Goal: Transaction & Acquisition: Purchase product/service

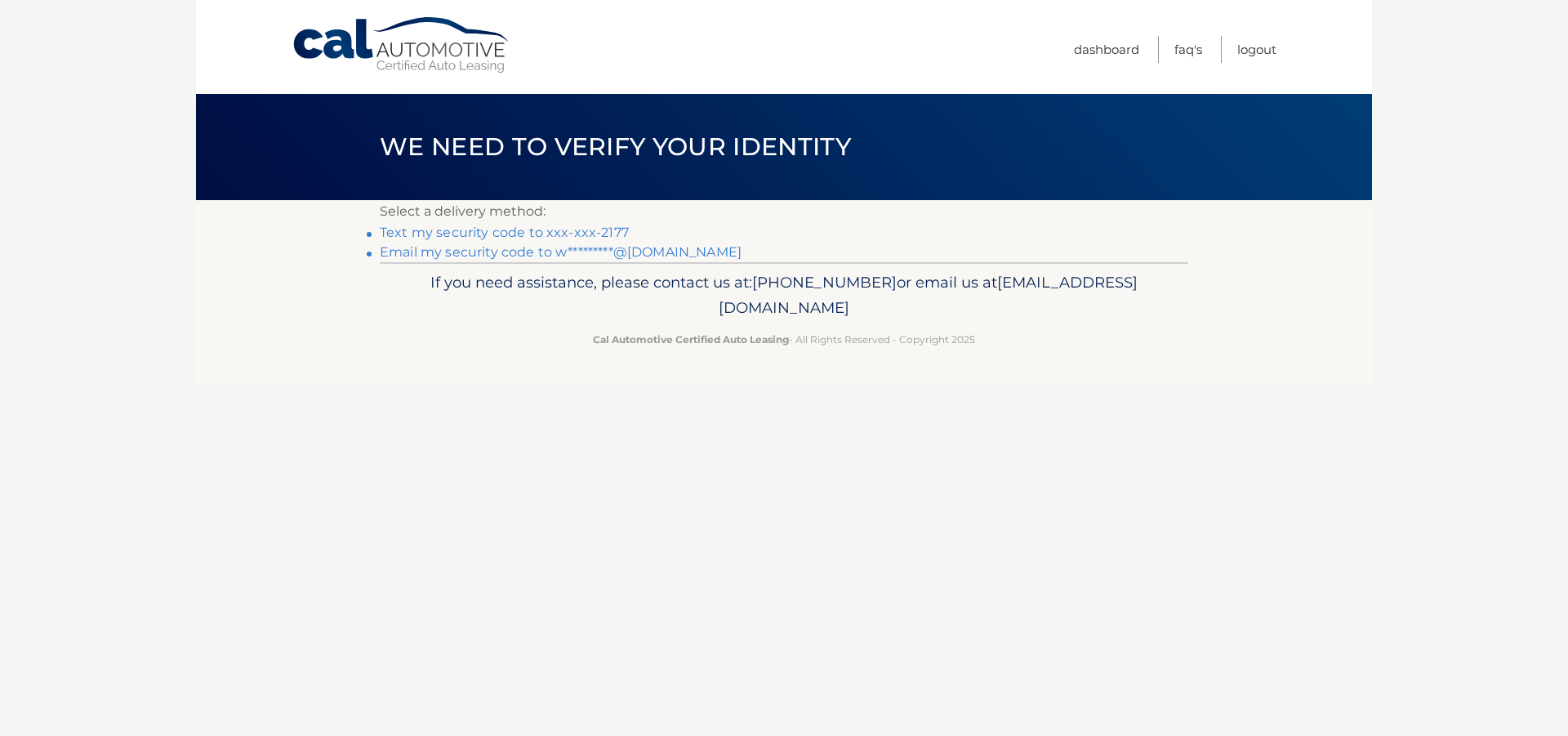
click at [464, 231] on link "Text my security code to xxx-xxx-2177" at bounding box center [504, 232] width 249 height 15
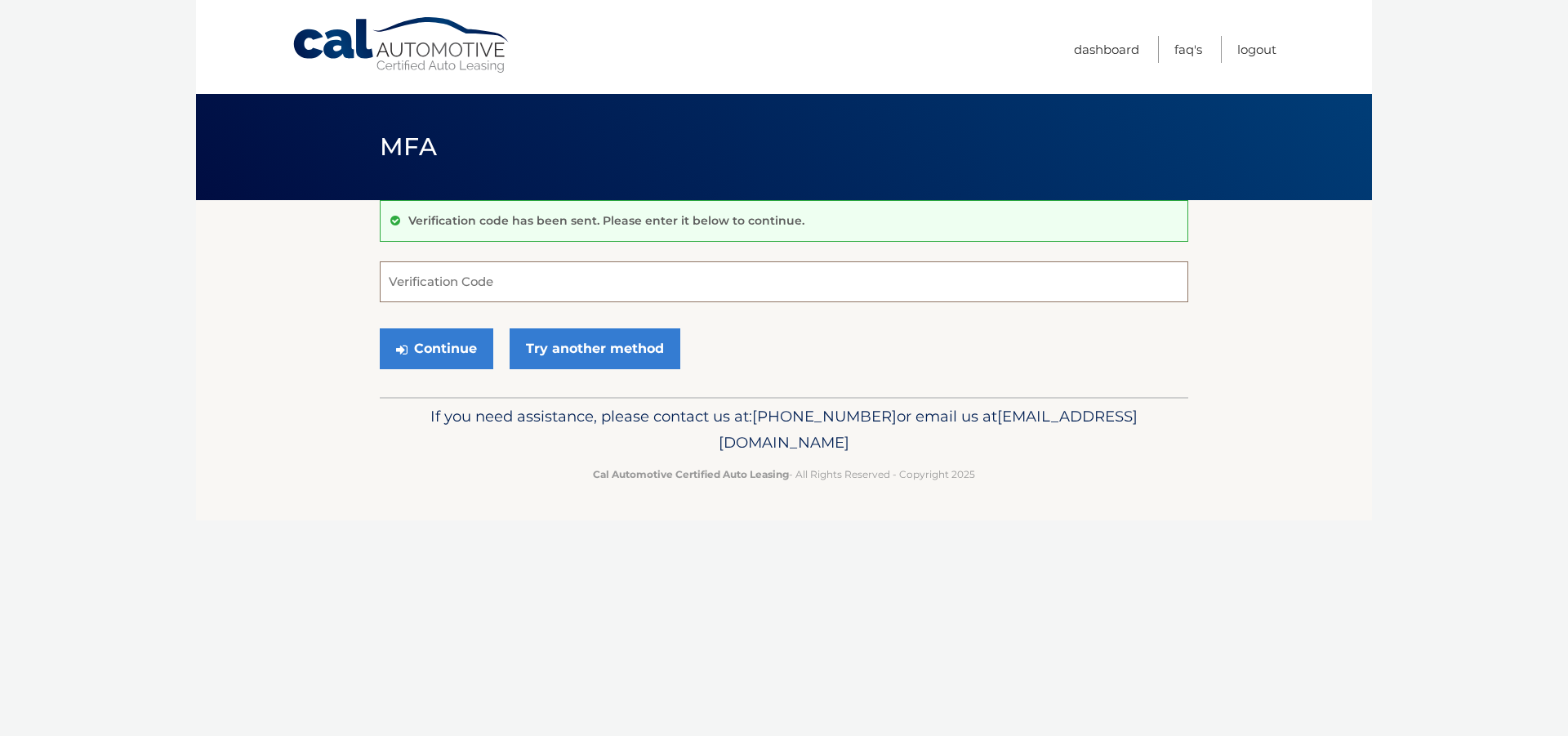
click at [430, 278] on input "Verification Code" at bounding box center [784, 281] width 809 height 40
type input "395422"
click at [441, 344] on button "Continue" at bounding box center [436, 349] width 114 height 40
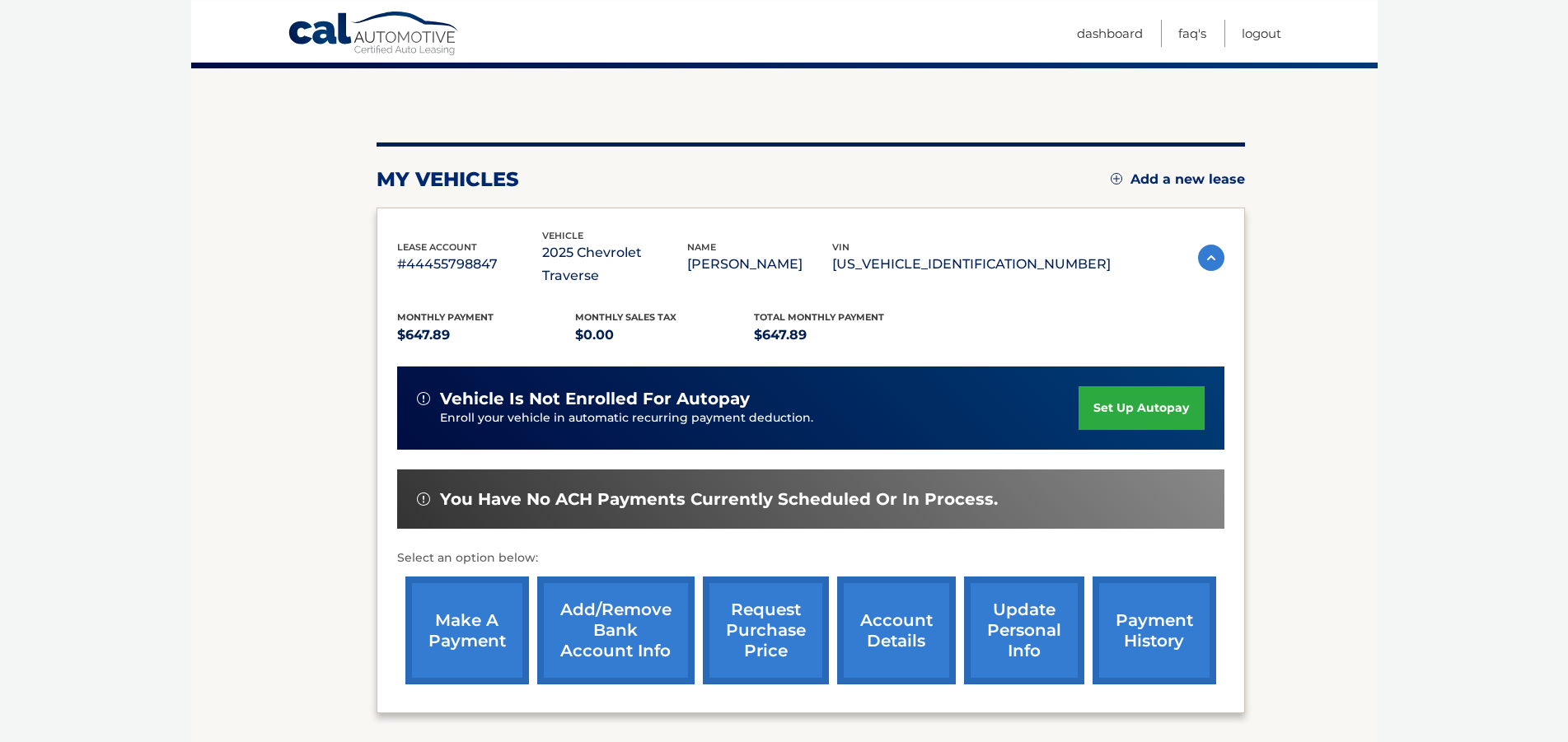
scroll to position [168, 0]
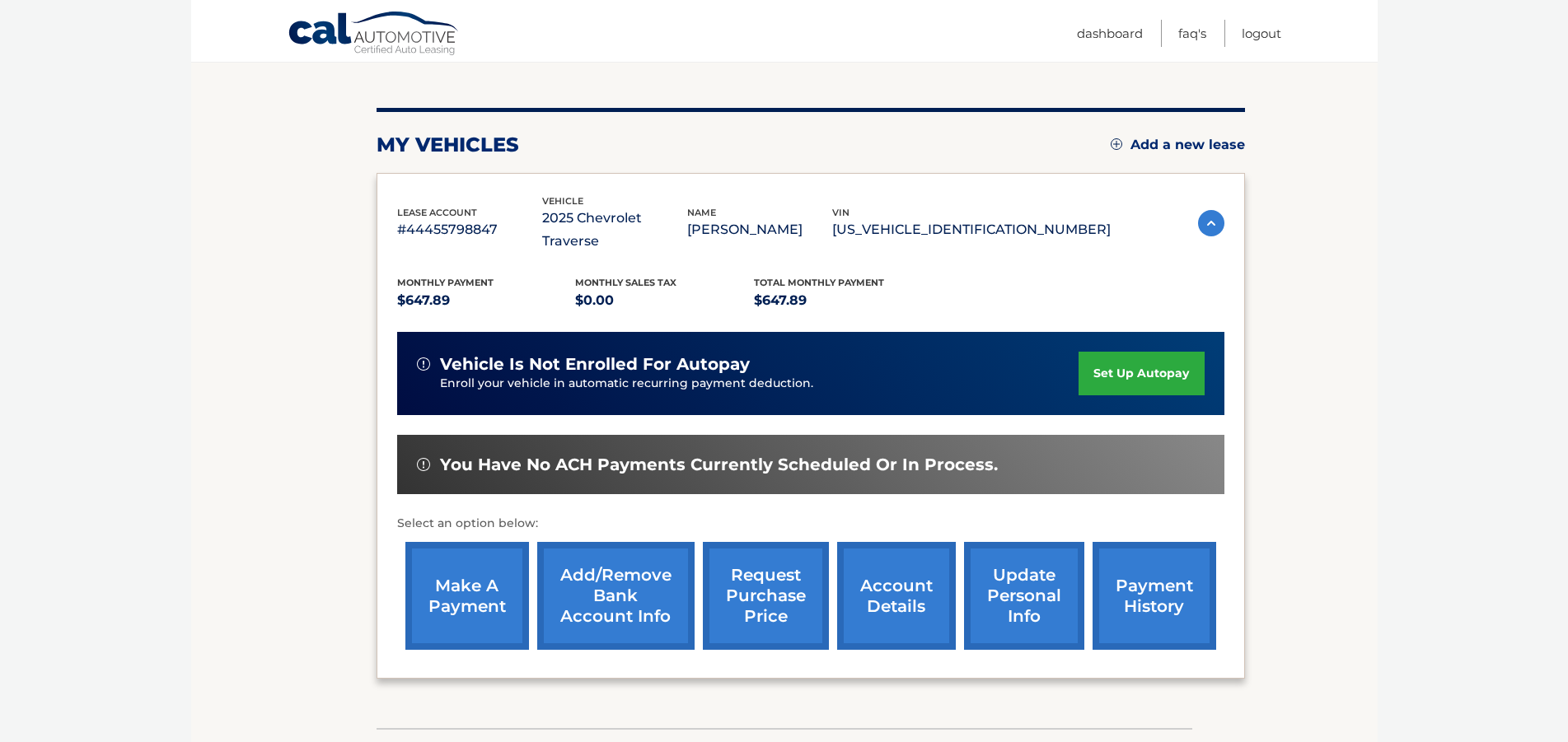
click at [465, 579] on link "make a payment" at bounding box center [466, 595] width 123 height 108
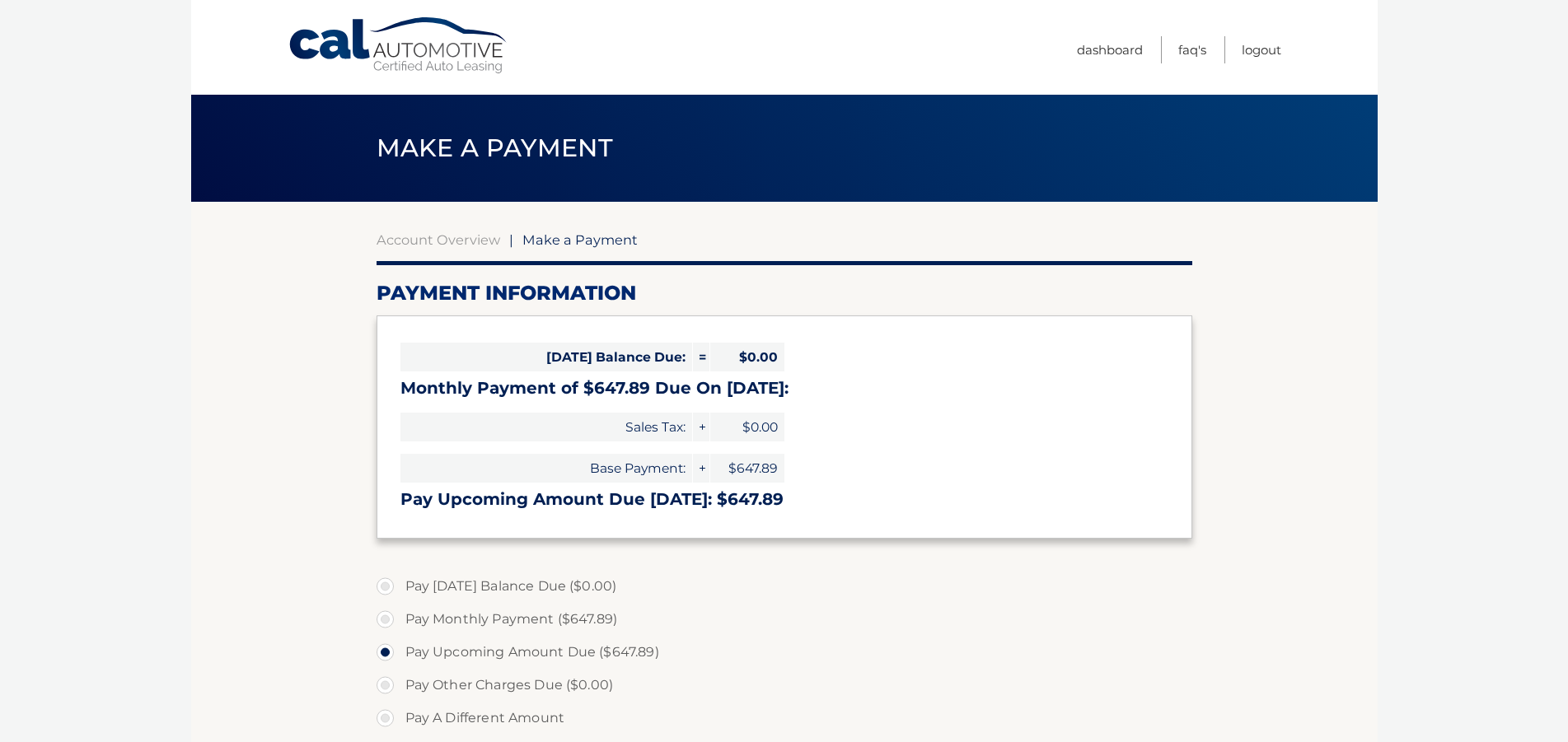
select select "NGQwMzk1OTYtY2IyMS00N2YxLThiMTktYzA5MWM0NjFmZDVl"
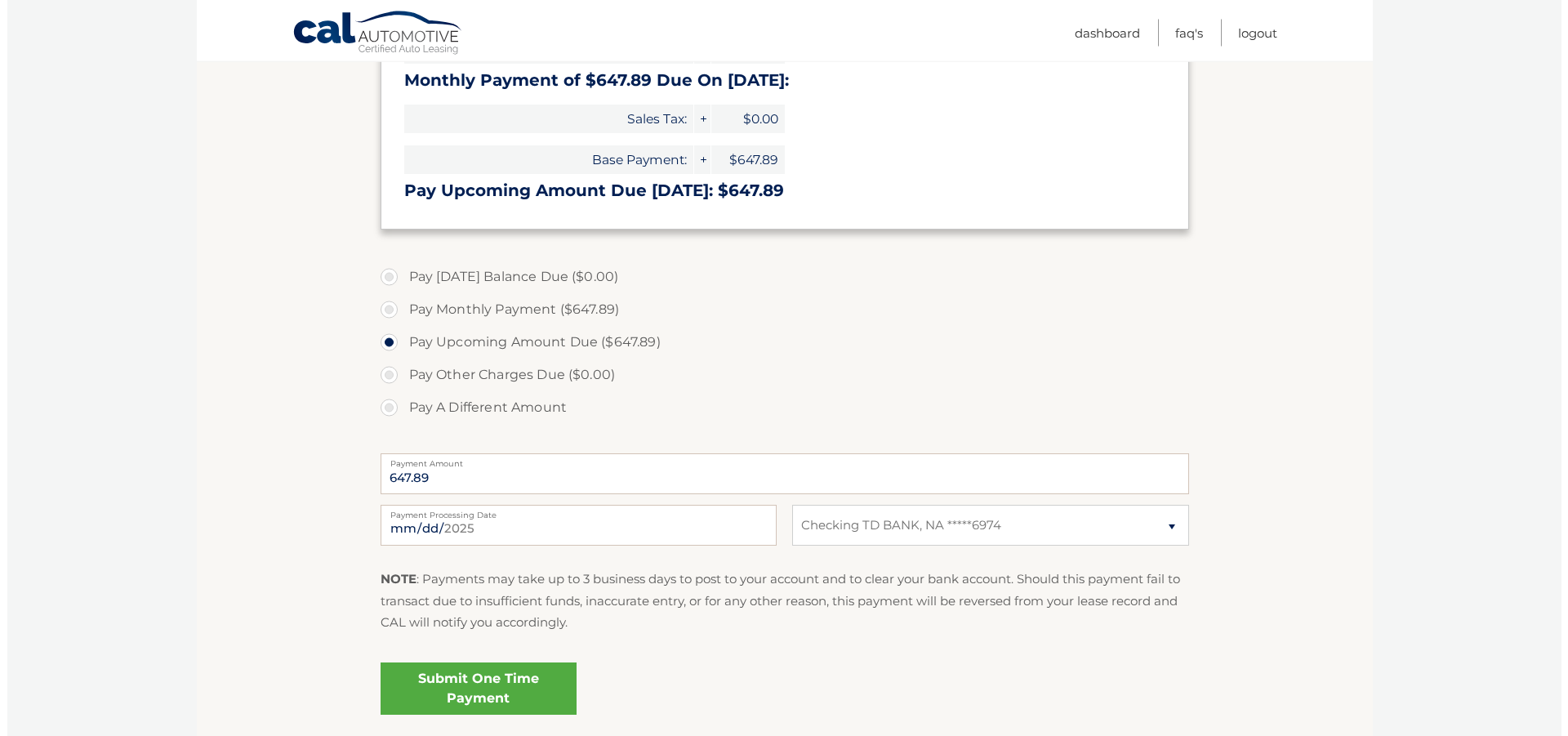
scroll to position [333, 0]
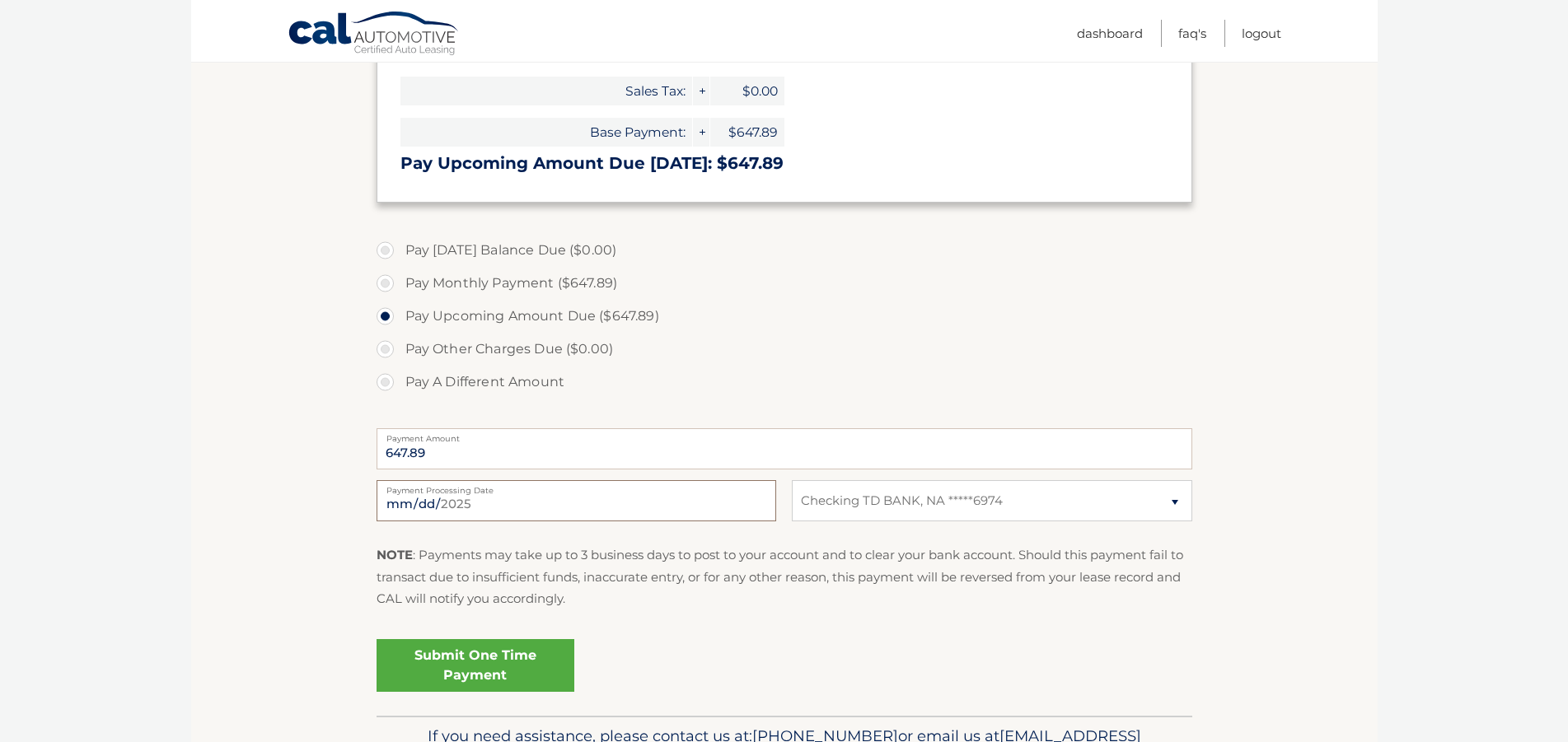
click at [755, 503] on input "2025-08-23" at bounding box center [576, 500] width 399 height 41
type input "2025-08-28"
click at [460, 663] on link "Submit One Time Payment" at bounding box center [476, 665] width 198 height 52
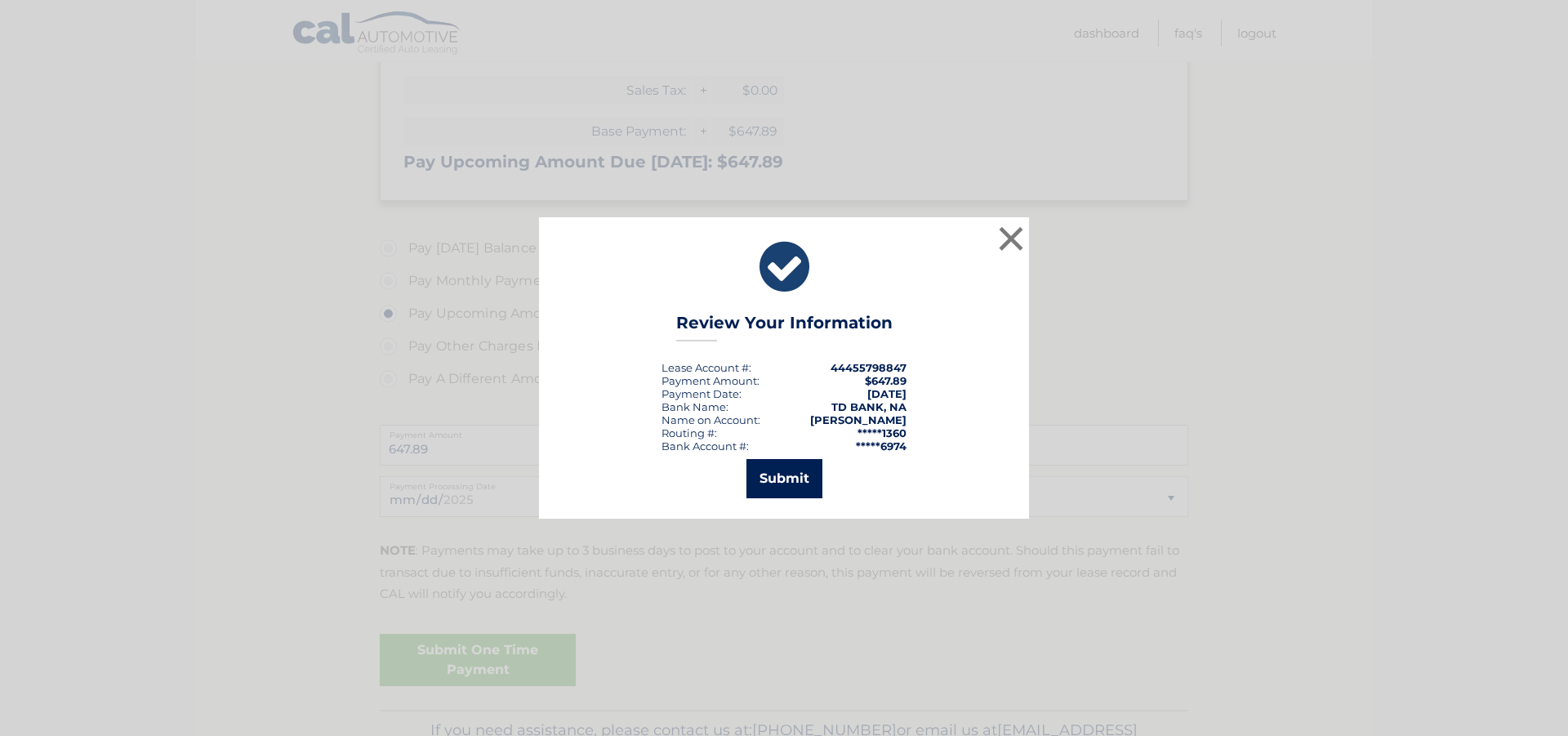
click at [774, 480] on button "Submit" at bounding box center [784, 479] width 76 height 39
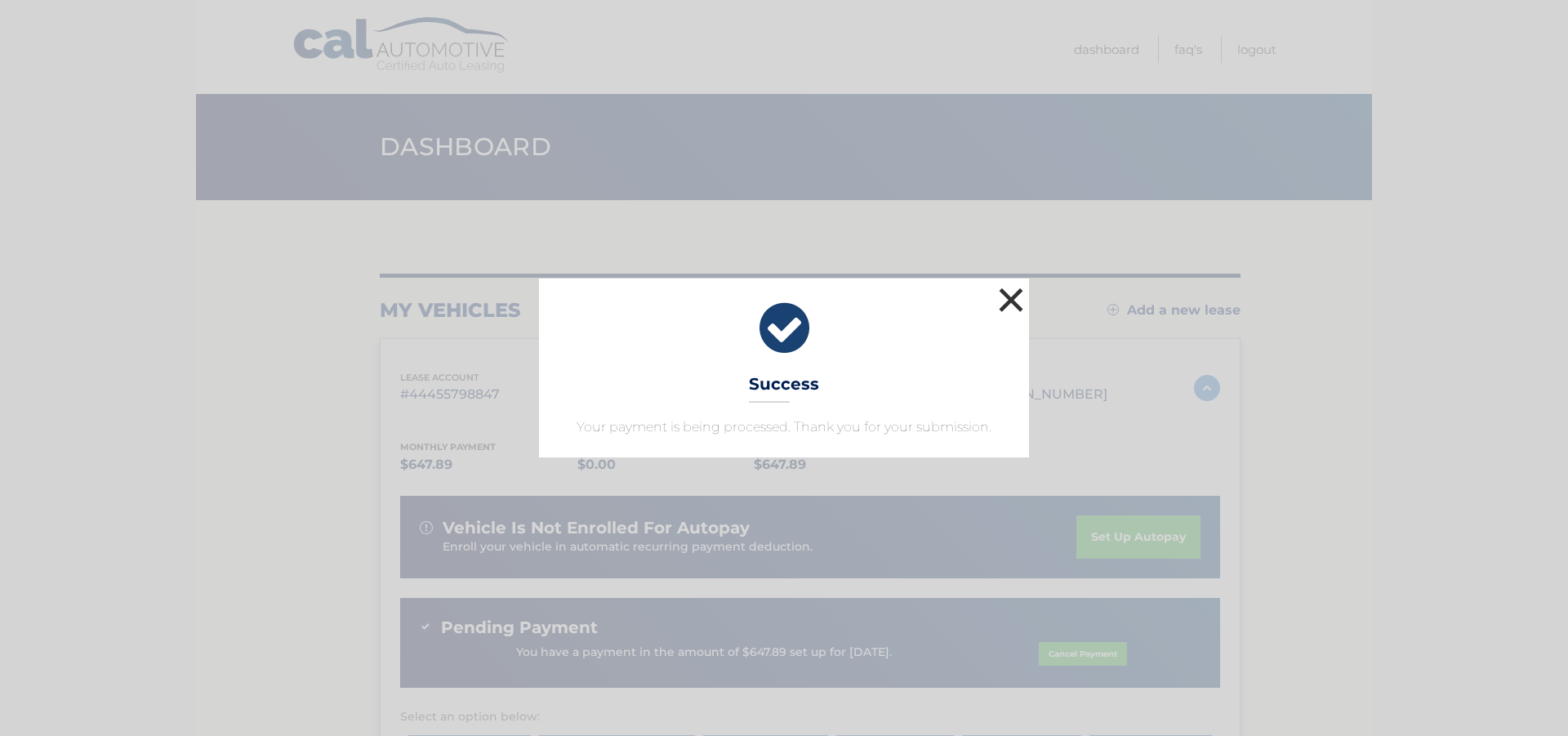
click at [1007, 291] on button "×" at bounding box center [1011, 300] width 33 height 33
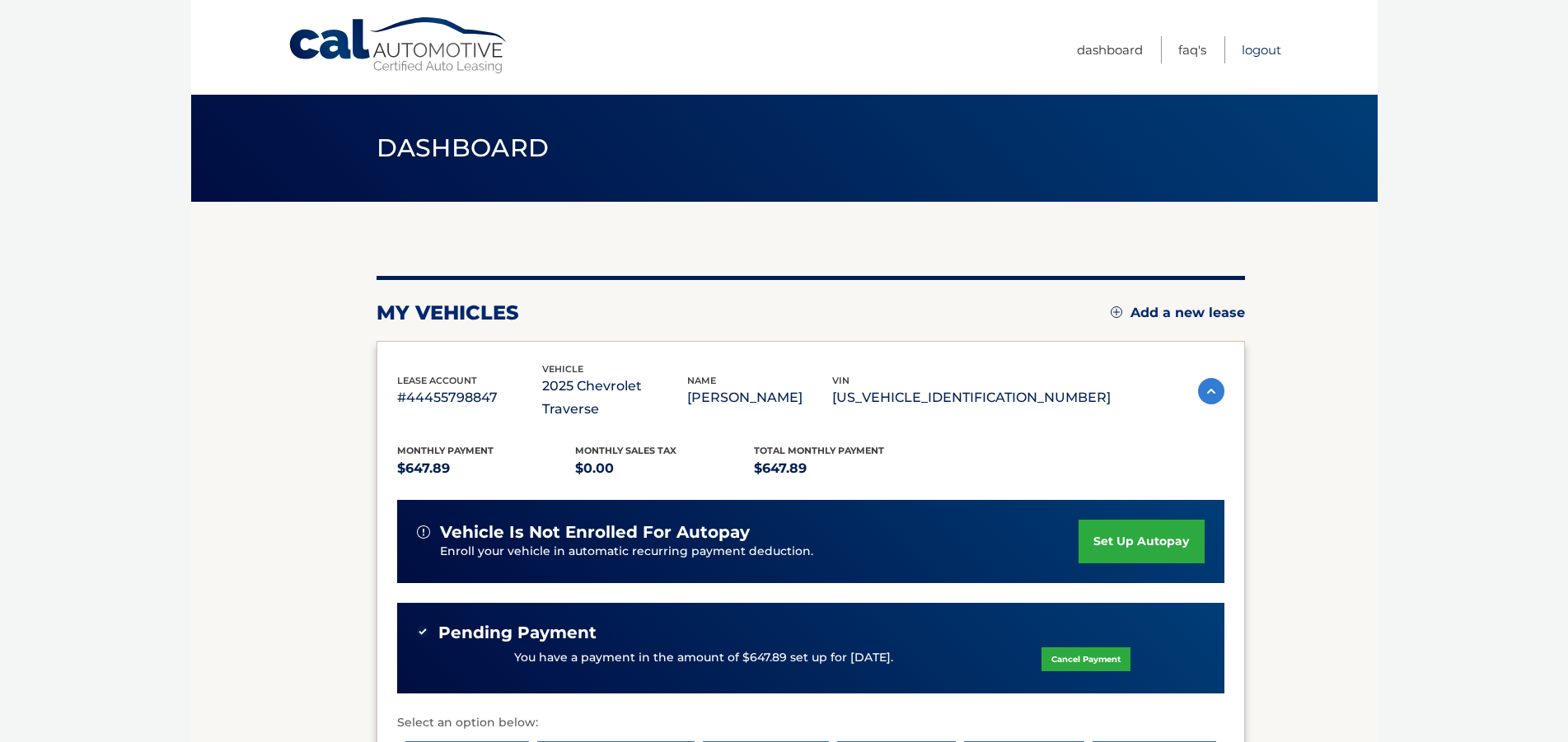
click at [1250, 54] on link "Logout" at bounding box center [1261, 50] width 40 height 27
